Goal: Transaction & Acquisition: Purchase product/service

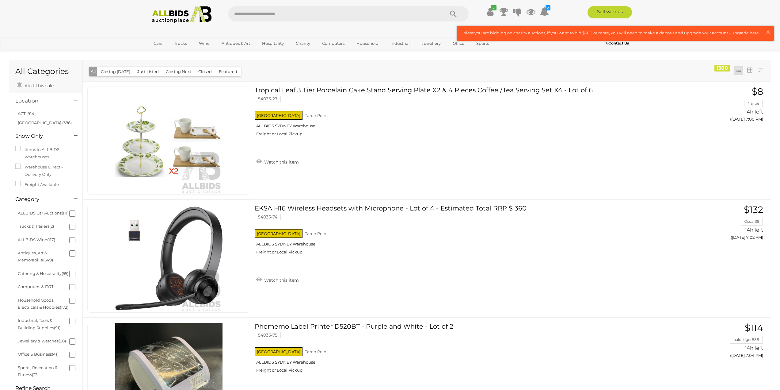
click at [120, 71] on button "Closing [DATE]" at bounding box center [115, 72] width 37 height 10
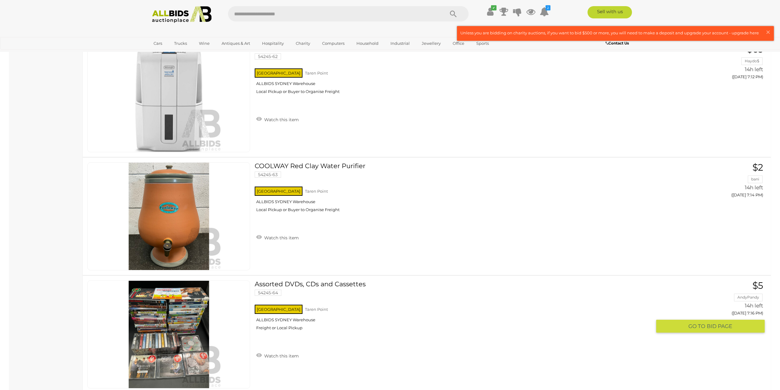
scroll to position [818, 0]
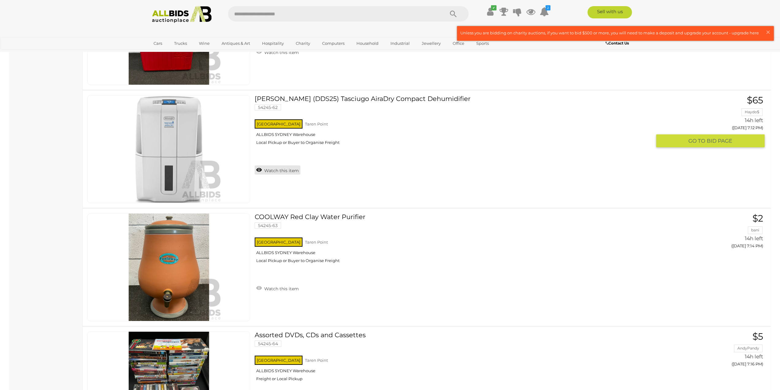
click at [283, 172] on link "Watch this item" at bounding box center [278, 169] width 46 height 9
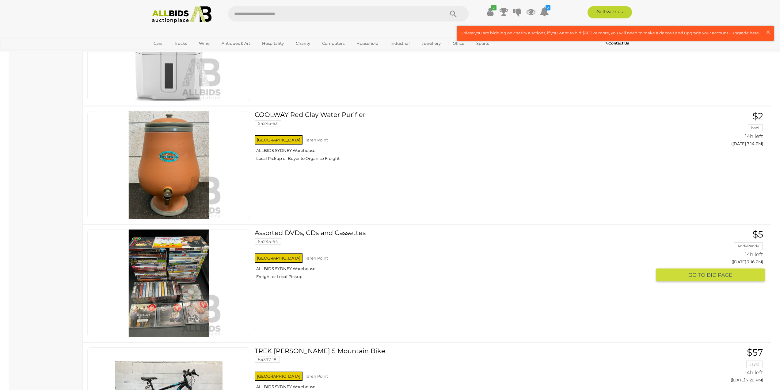
scroll to position [1124, 0]
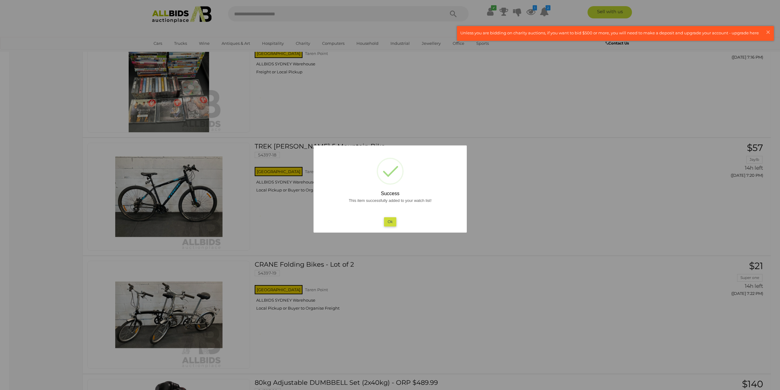
click at [393, 221] on button "Ok" at bounding box center [390, 221] width 13 height 9
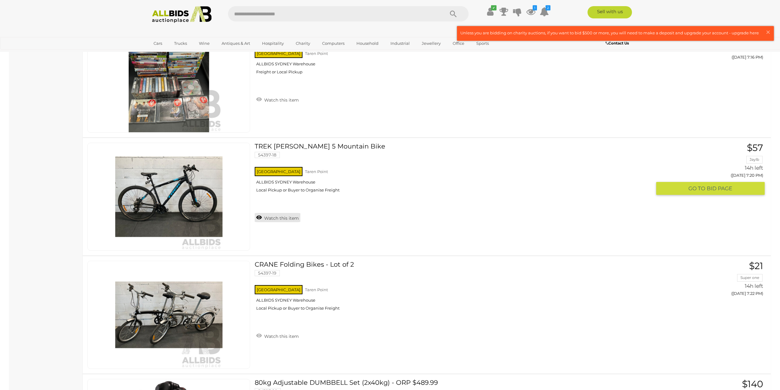
click at [289, 220] on link "Watch this item" at bounding box center [278, 217] width 46 height 9
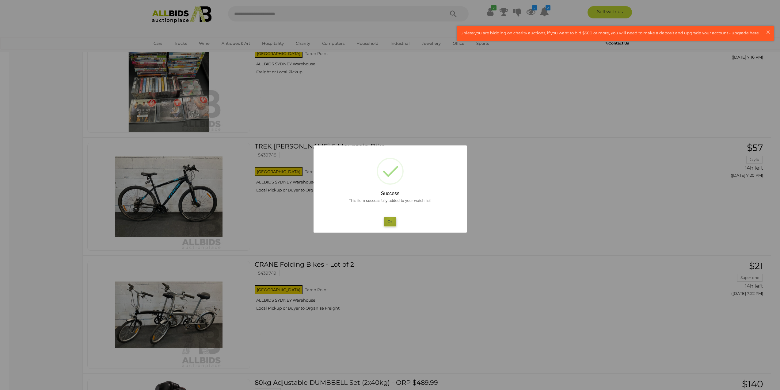
click at [391, 219] on button "Ok" at bounding box center [390, 221] width 13 height 9
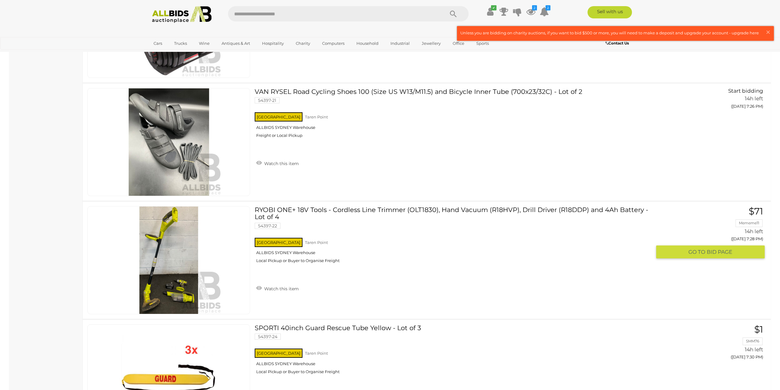
scroll to position [1584, 0]
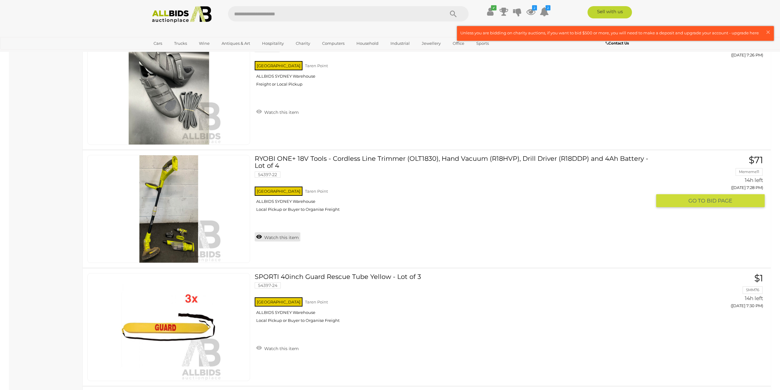
click at [290, 240] on link "Watch this item" at bounding box center [278, 236] width 46 height 9
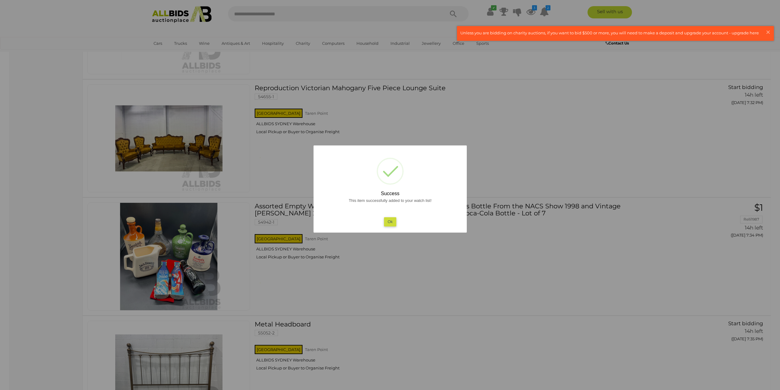
scroll to position [1942, 0]
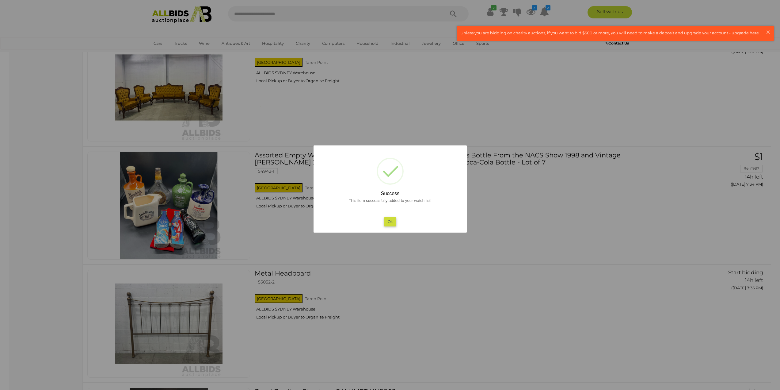
click at [391, 222] on button "Ok" at bounding box center [390, 221] width 13 height 9
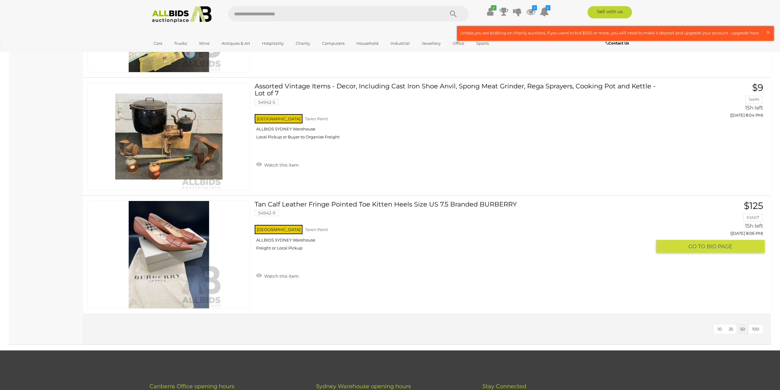
scroll to position [3832, 0]
